Goal: Find specific page/section: Find specific page/section

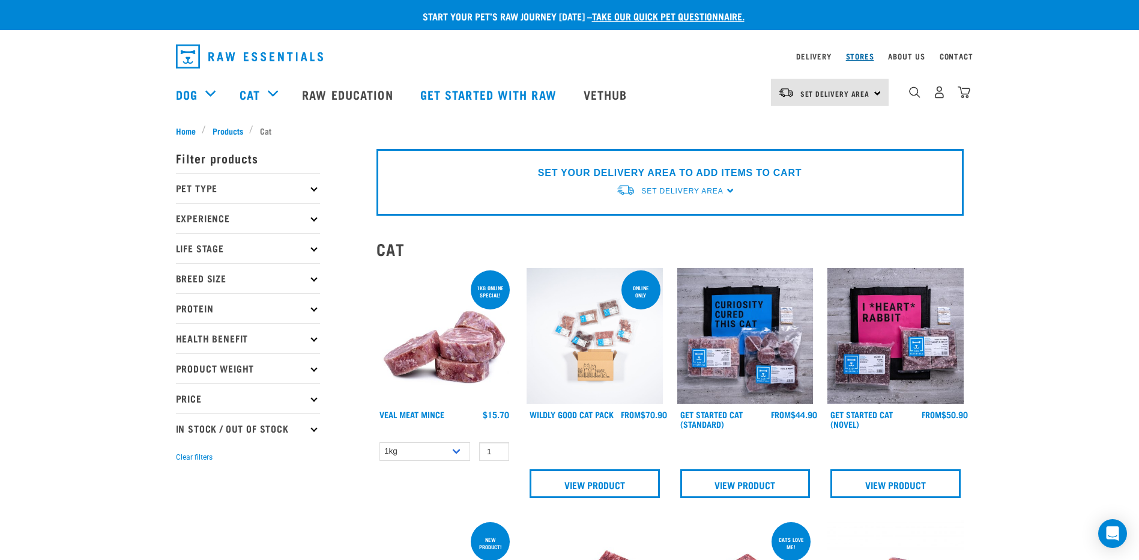
click at [859, 54] on link "Stores" at bounding box center [860, 56] width 28 height 4
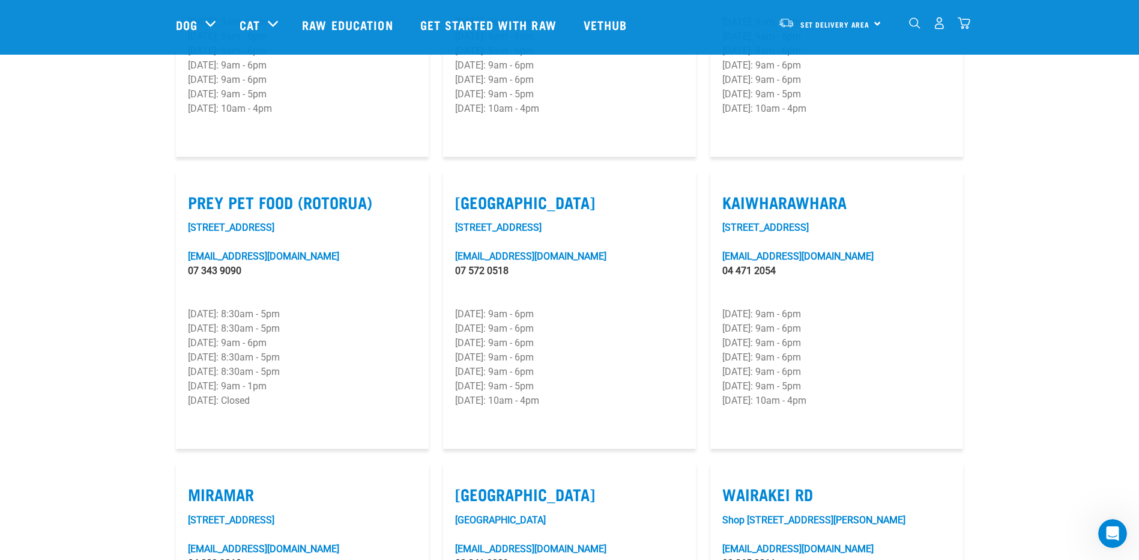
scroll to position [1441, 0]
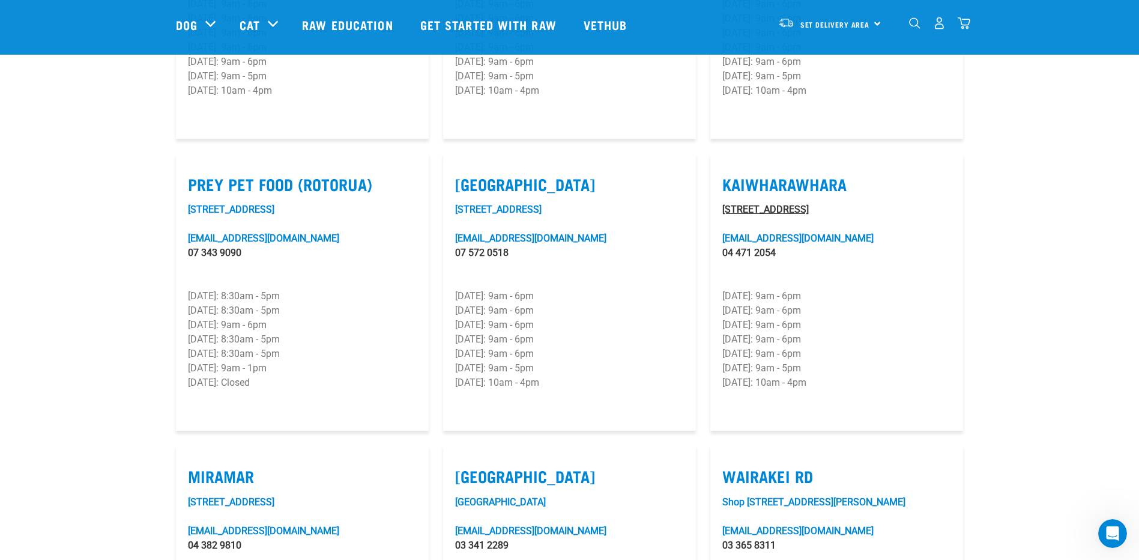
click at [789, 204] on link "[STREET_ADDRESS]" at bounding box center [765, 209] width 86 height 11
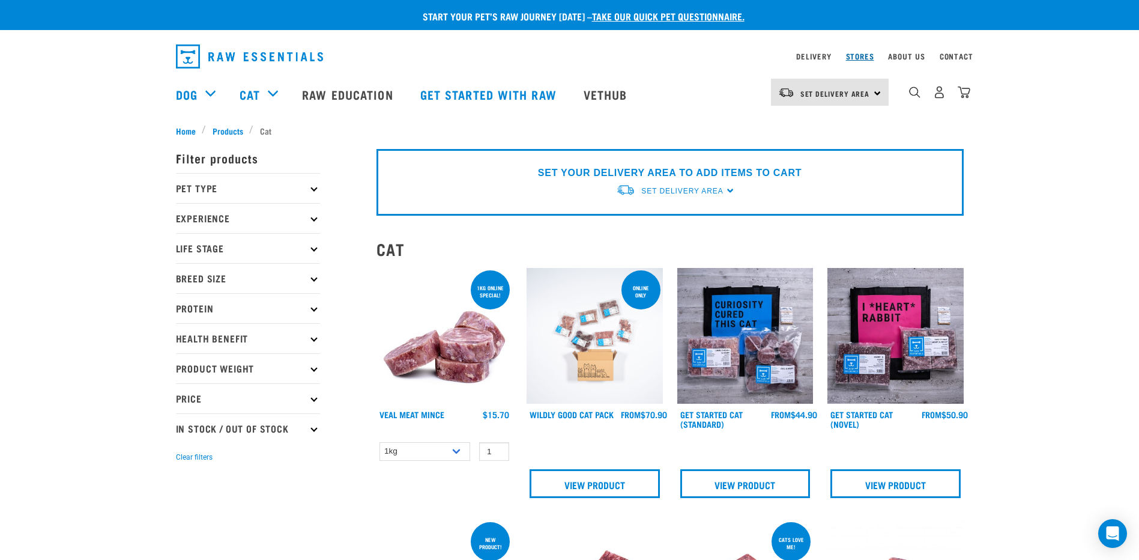
click at [862, 57] on link "Stores" at bounding box center [860, 56] width 28 height 4
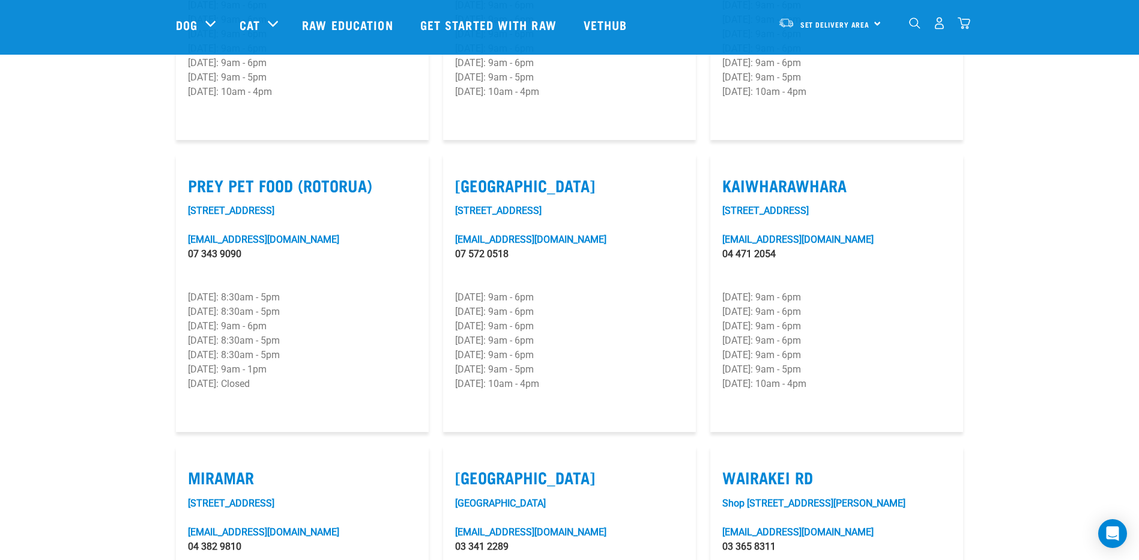
scroll to position [1441, 0]
click at [809, 204] on link "[STREET_ADDRESS]" at bounding box center [765, 209] width 86 height 11
